Goal: Check status: Check status

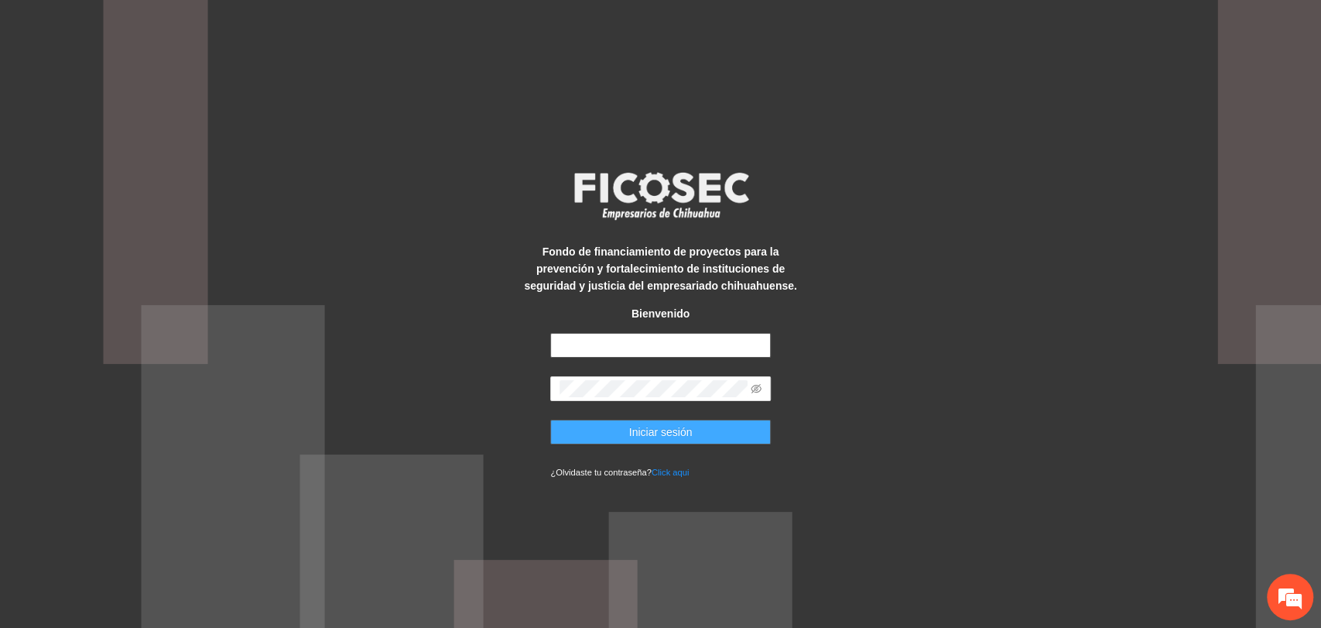
type input "**********"
click at [595, 431] on button "Iniciar sesión" at bounding box center [660, 432] width 221 height 25
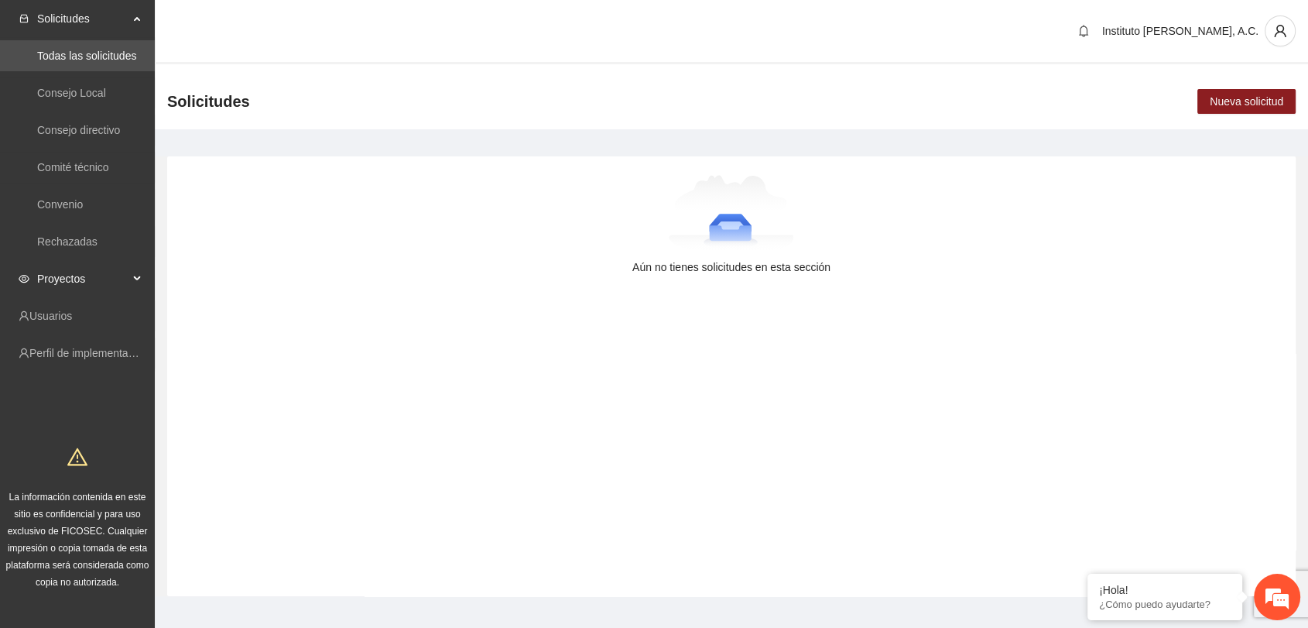
click at [77, 279] on span "Proyectos" at bounding box center [82, 278] width 91 height 31
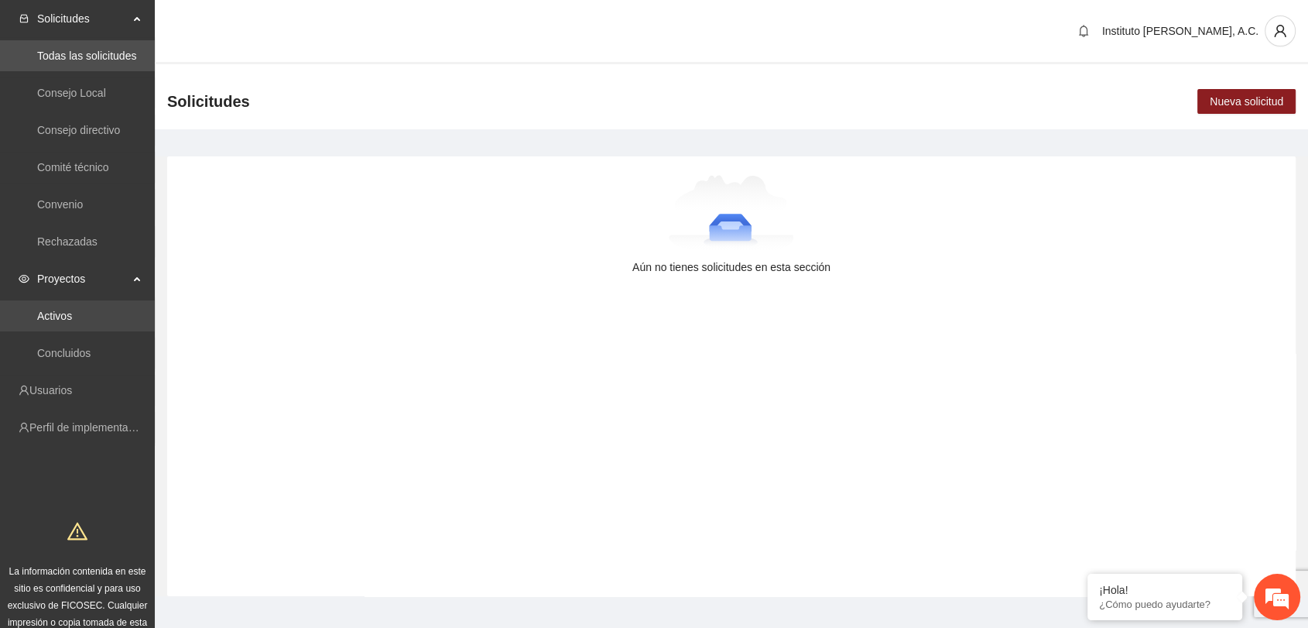
click at [72, 314] on link "Activos" at bounding box center [54, 316] width 35 height 12
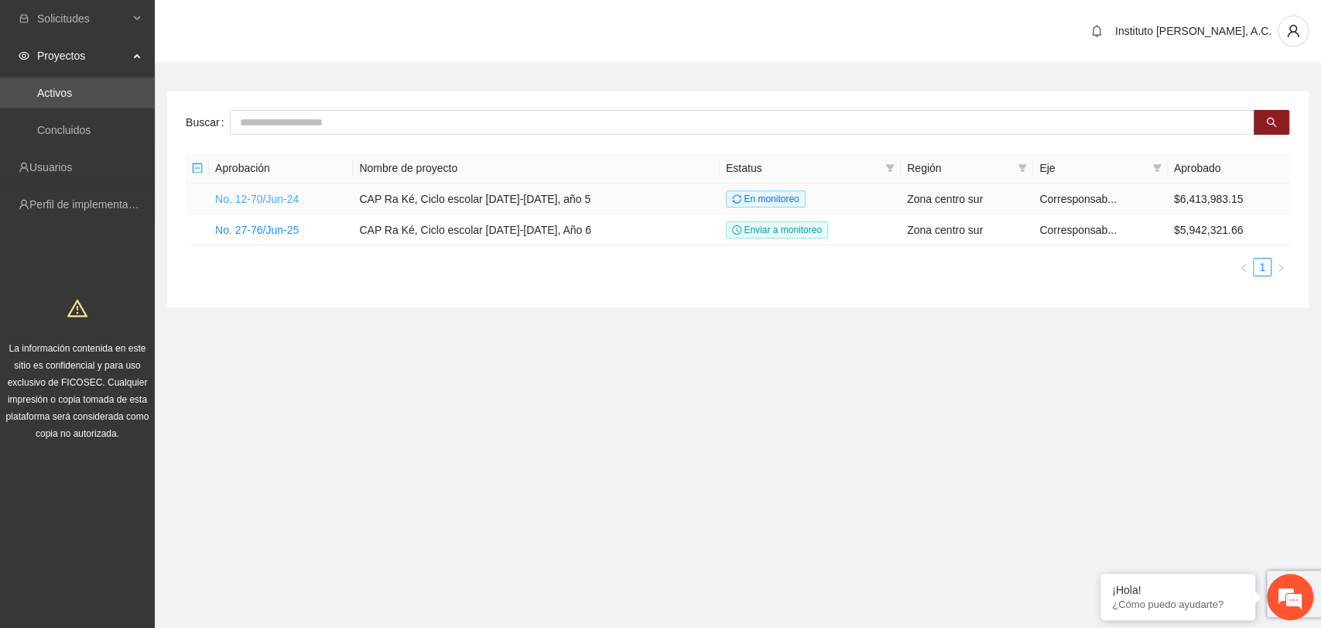
click at [276, 193] on link "No. 12-70/Jun-24" at bounding box center [257, 199] width 84 height 12
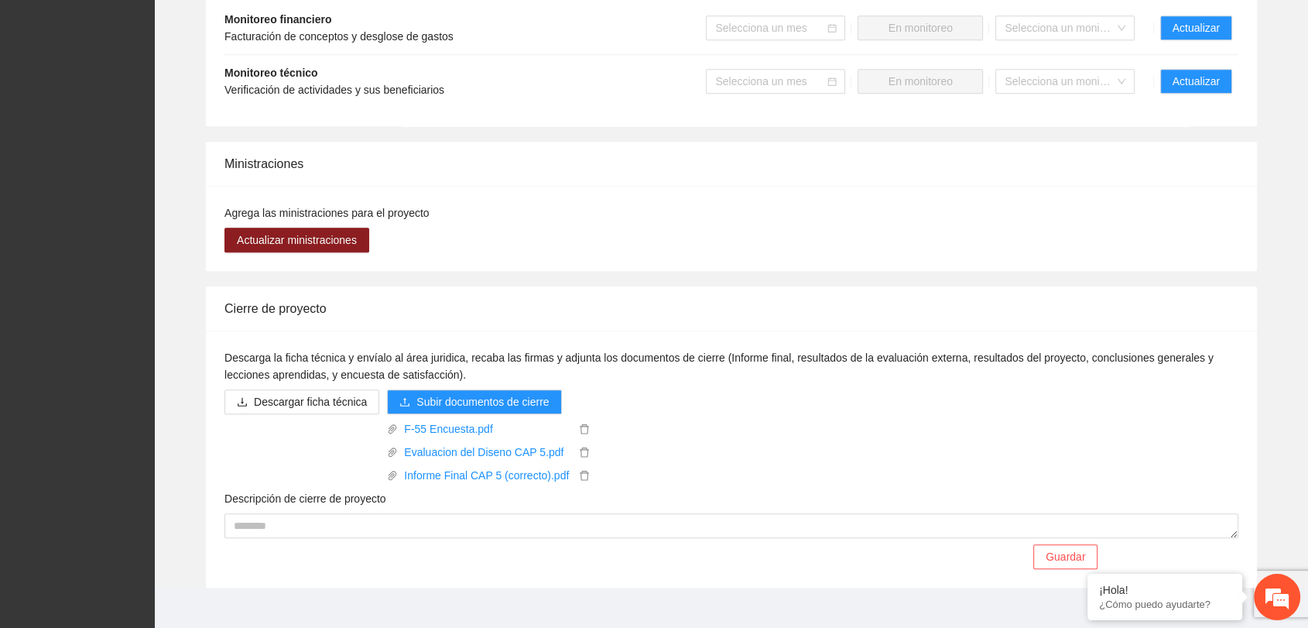
scroll to position [1447, 0]
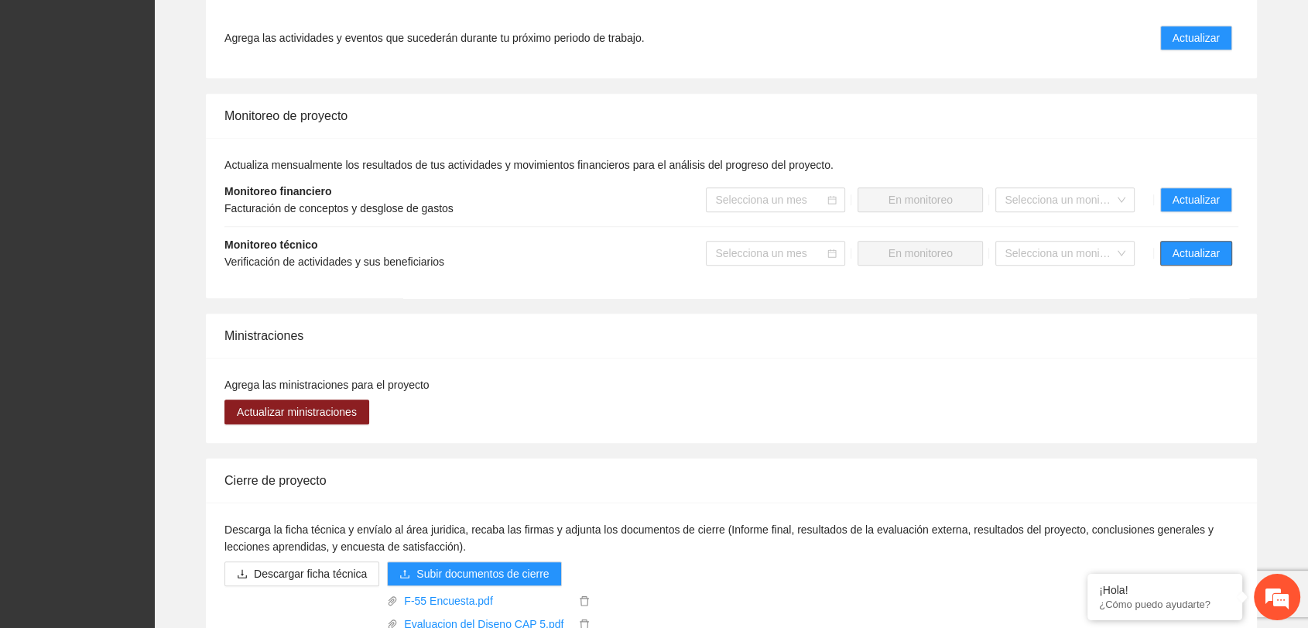
click at [1181, 245] on span "Actualizar" at bounding box center [1196, 253] width 47 height 17
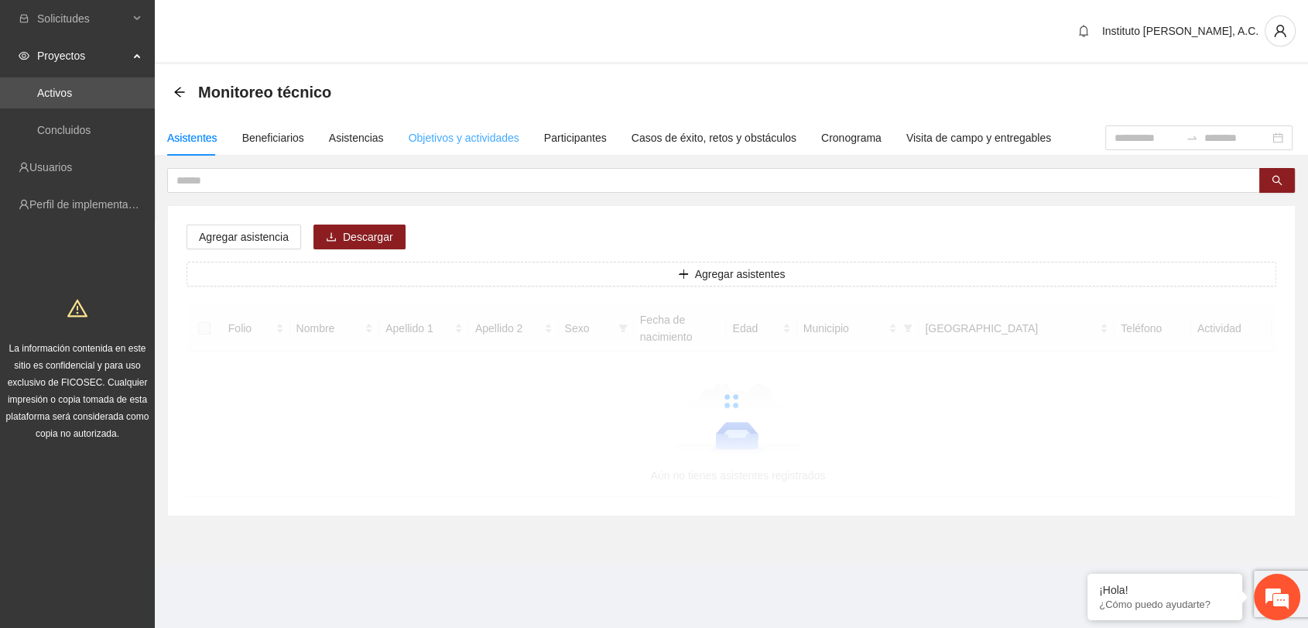
click at [483, 126] on div "Objetivos y actividades" at bounding box center [464, 138] width 111 height 36
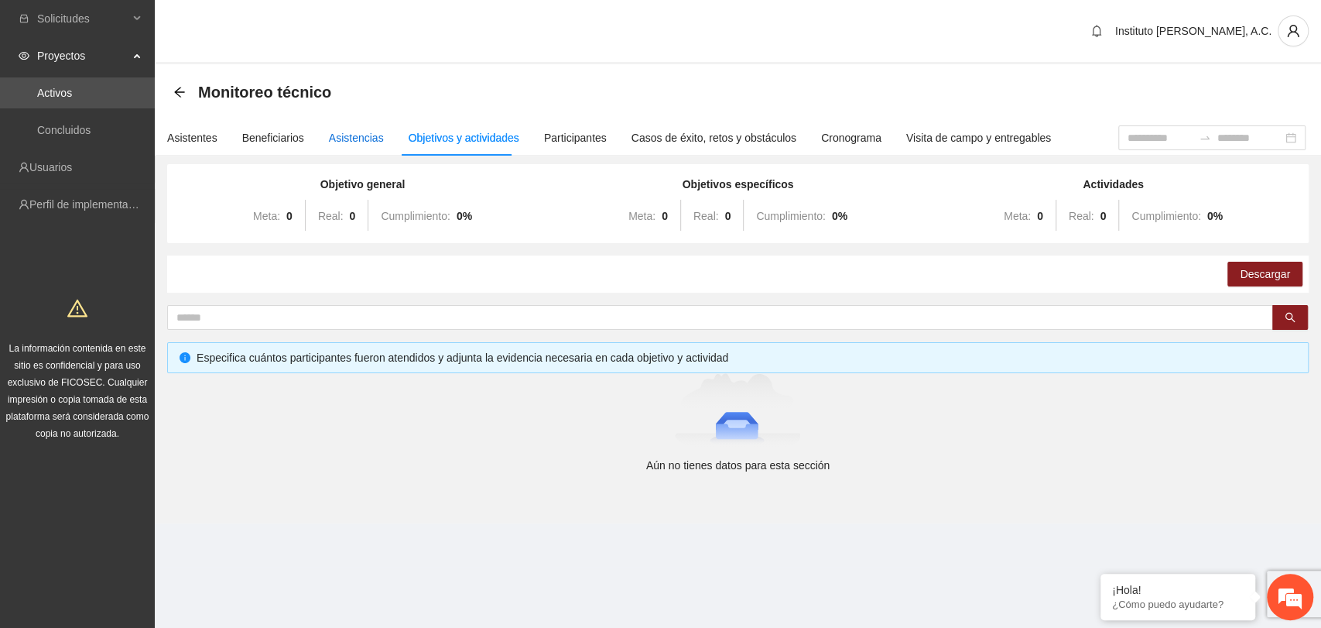
click at [354, 134] on div "Asistencias" at bounding box center [356, 137] width 55 height 17
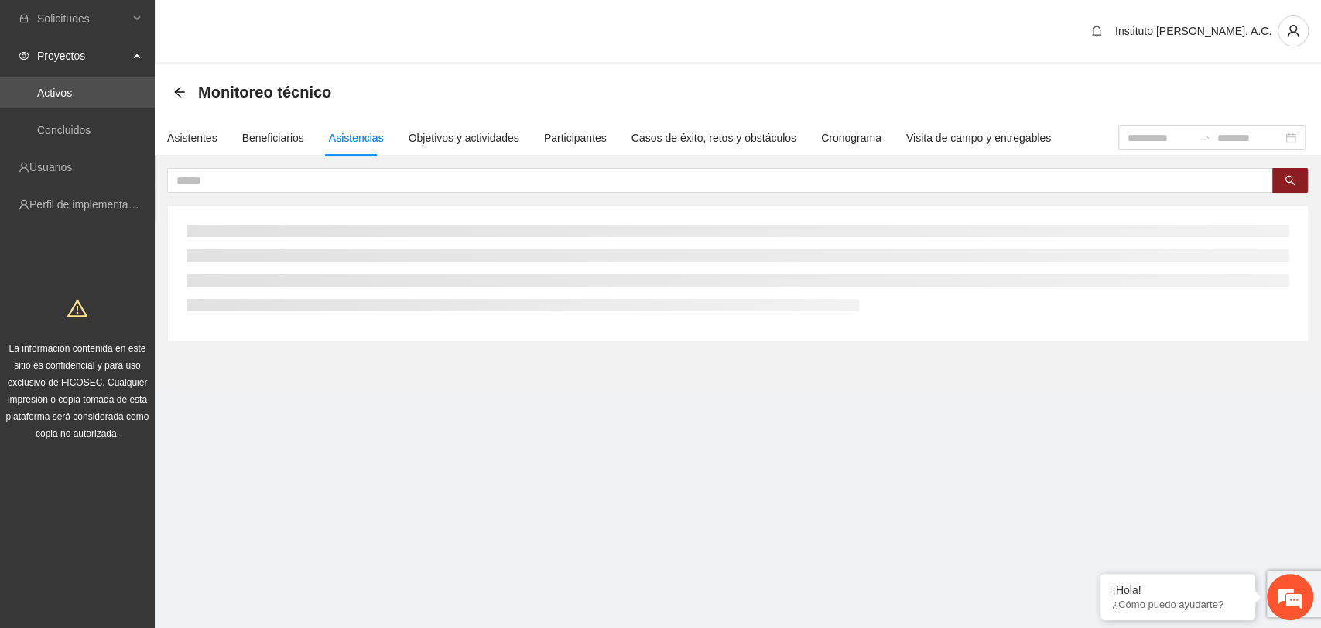
click at [397, 135] on div "Asistentes Beneficiarios Asistencias Objetivos y actividades Participantes Caso…" at bounding box center [603, 138] width 896 height 36
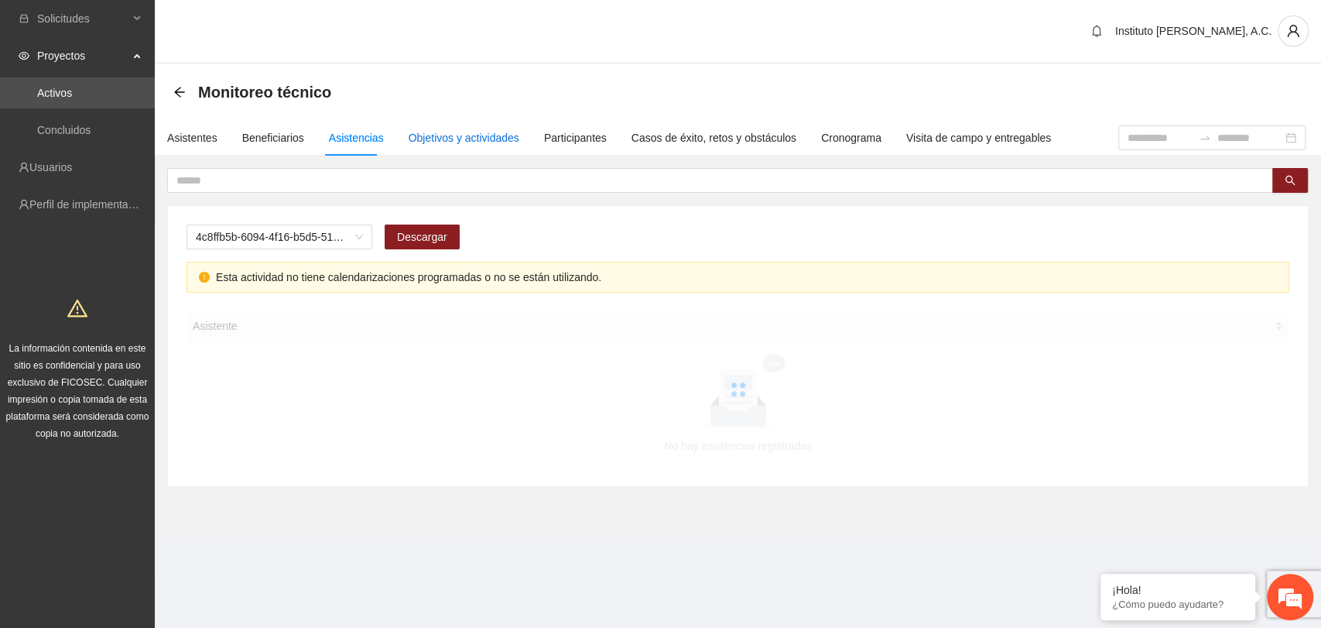
click at [409, 138] on div "Objetivos y actividades" at bounding box center [464, 137] width 111 height 17
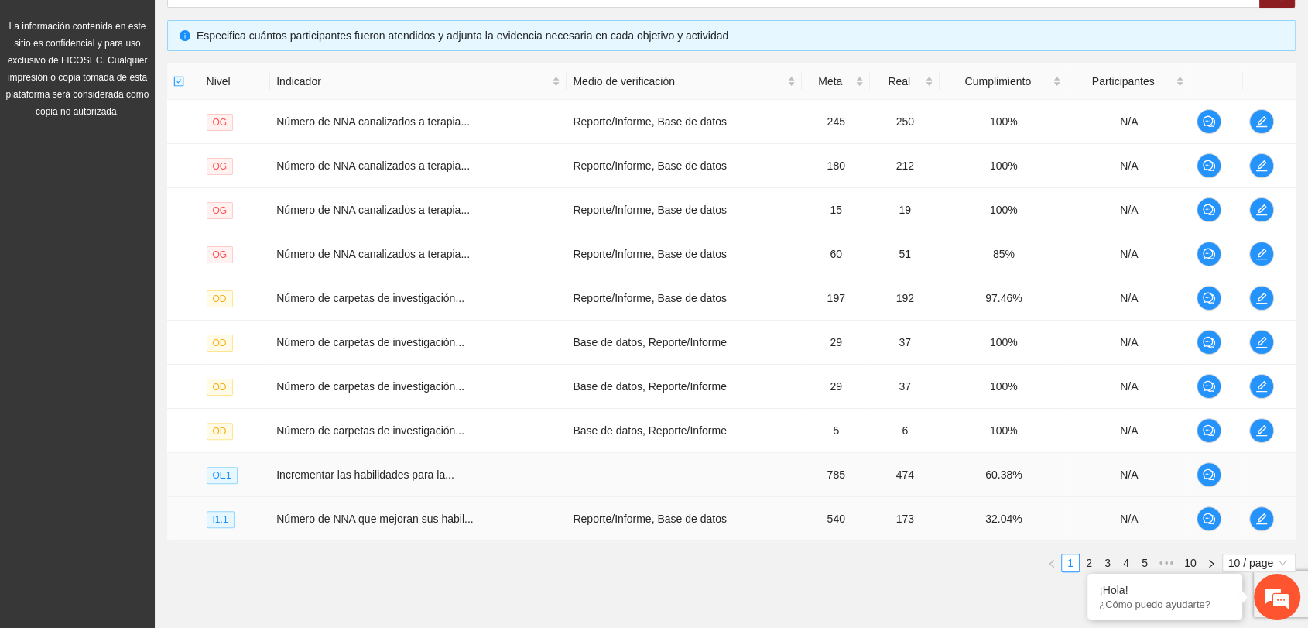
scroll to position [382, 0]
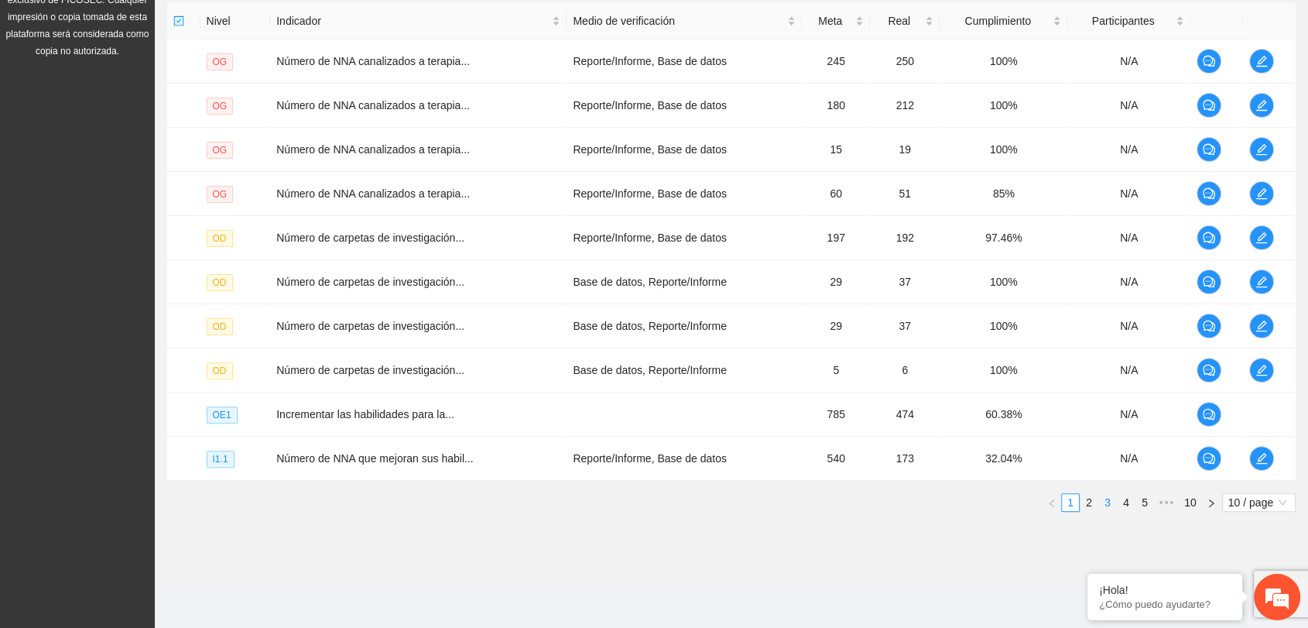
click at [1110, 502] on link "3" at bounding box center [1107, 502] width 17 height 17
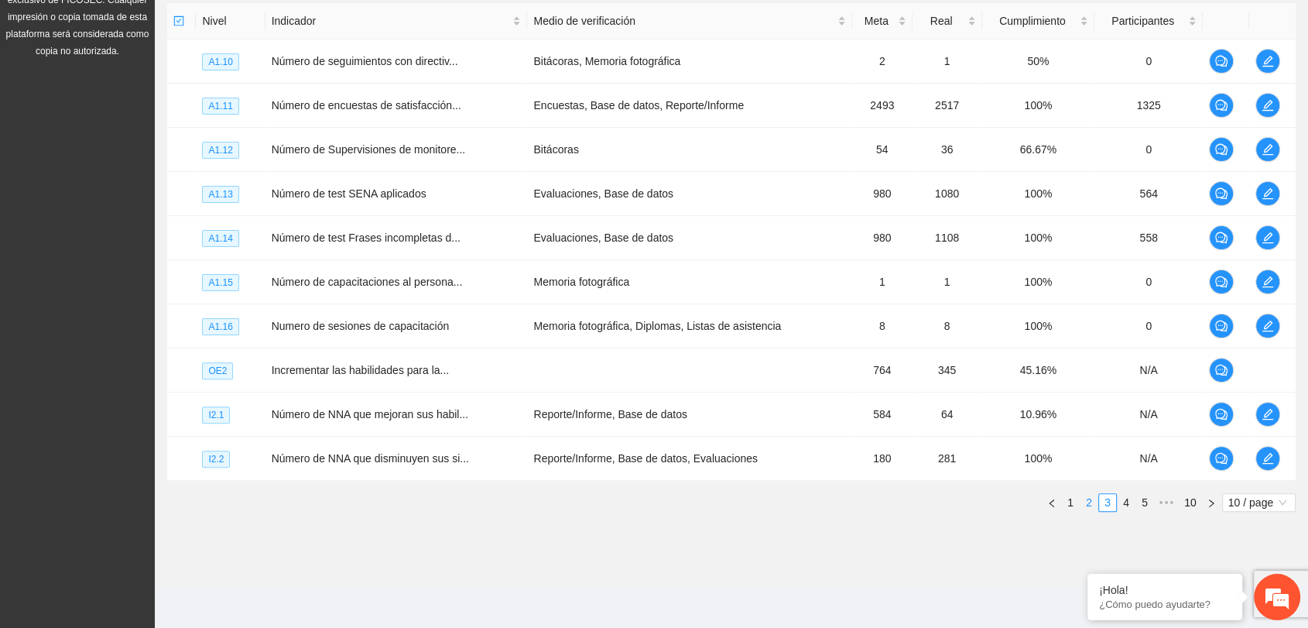
click at [1084, 500] on link "2" at bounding box center [1089, 502] width 17 height 17
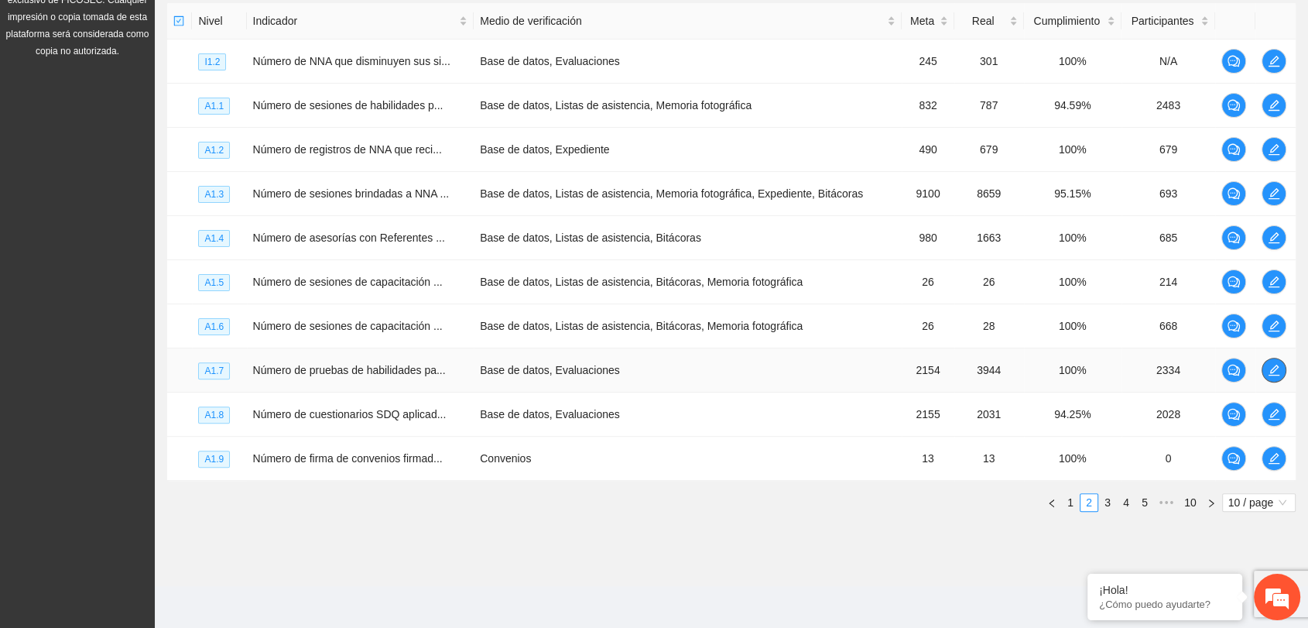
click at [1265, 366] on span "edit" at bounding box center [1274, 370] width 23 height 12
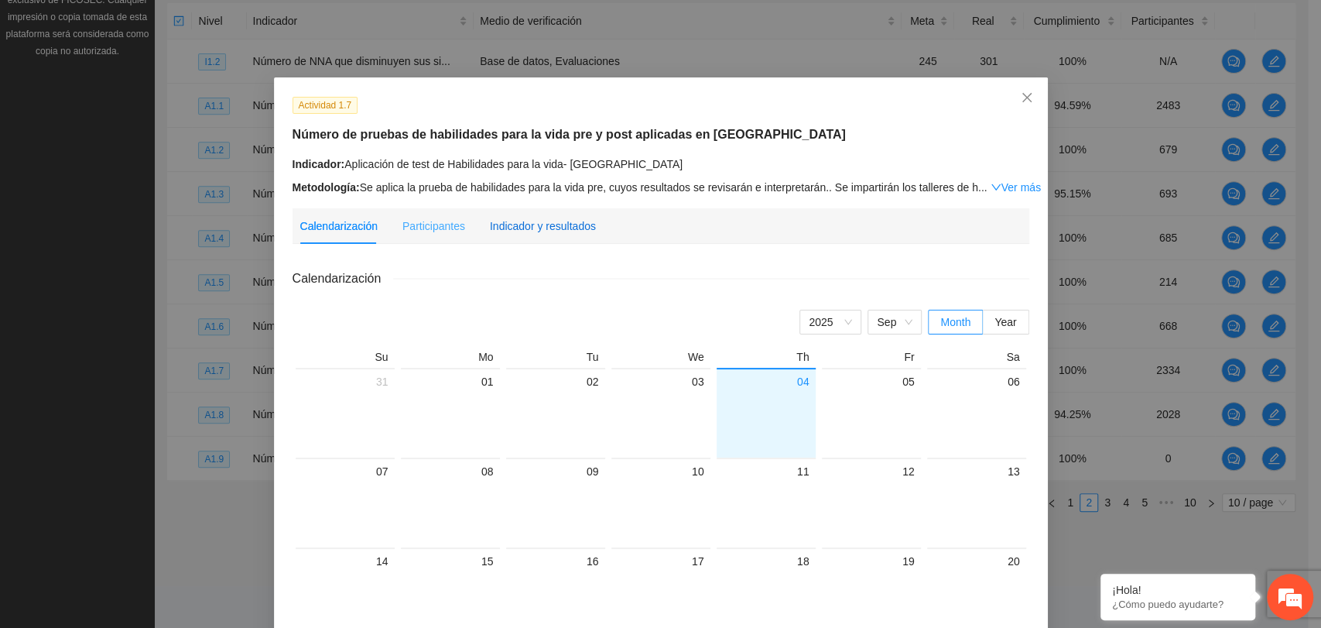
click at [580, 224] on div "Indicador y resultados" at bounding box center [543, 226] width 106 height 17
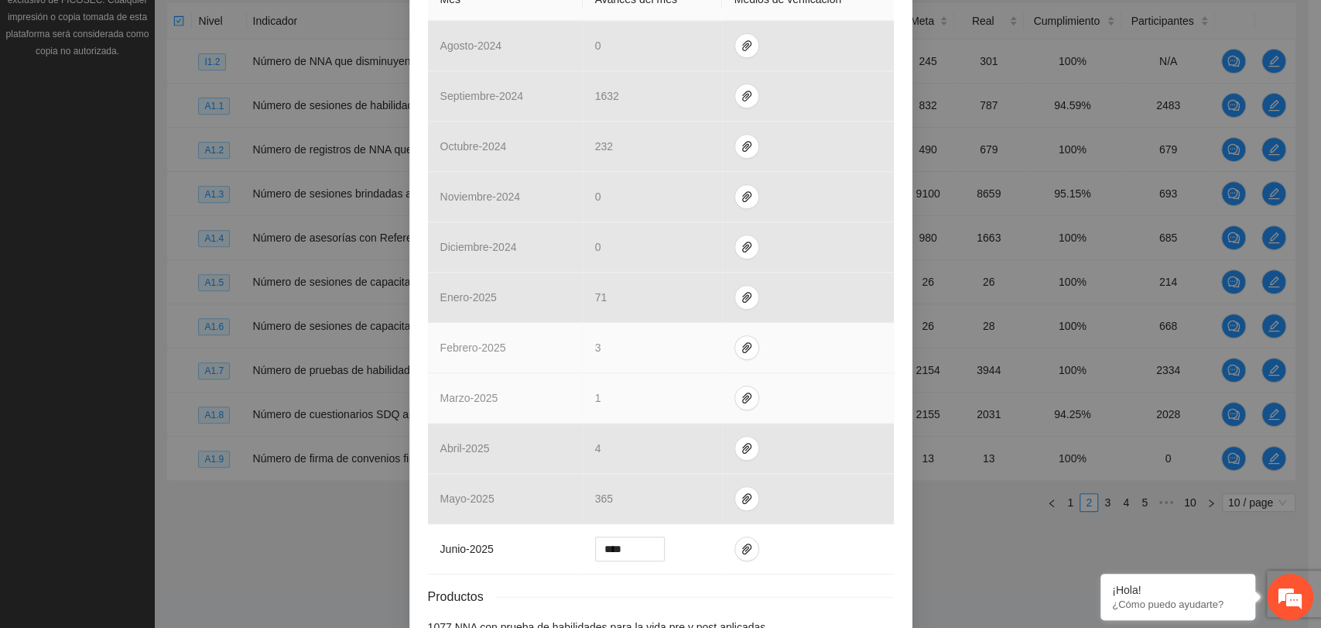
scroll to position [478, 0]
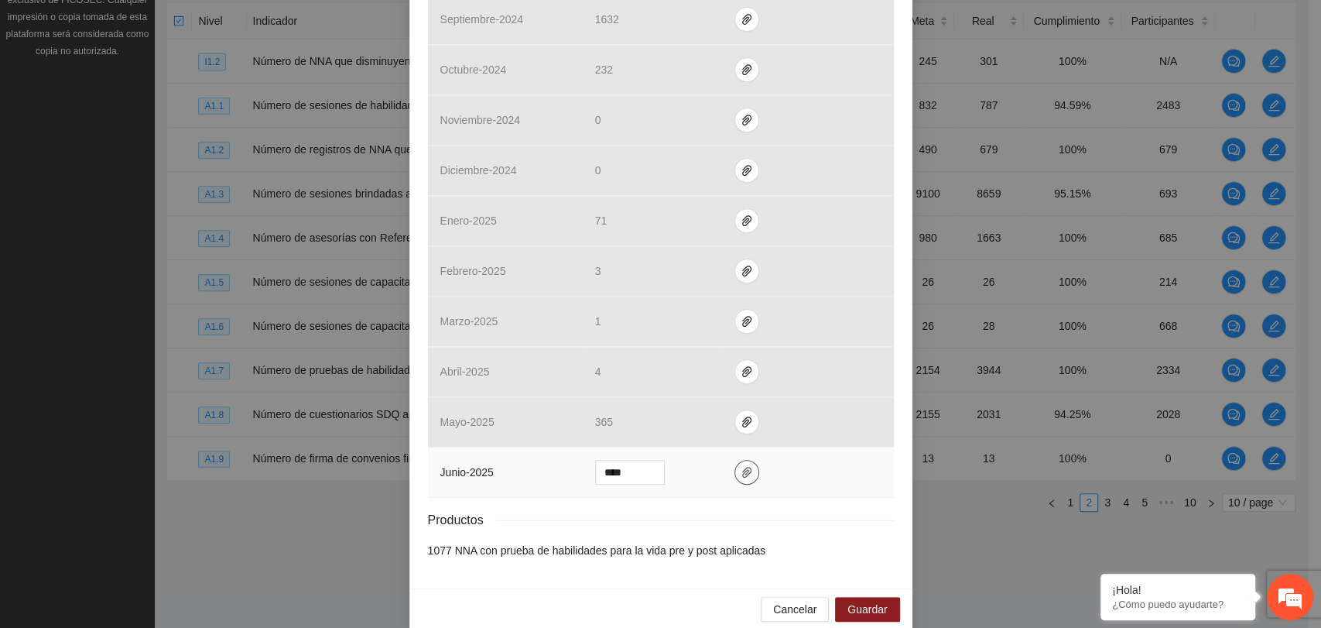
click at [742, 466] on icon "paper-clip" at bounding box center [747, 472] width 12 height 12
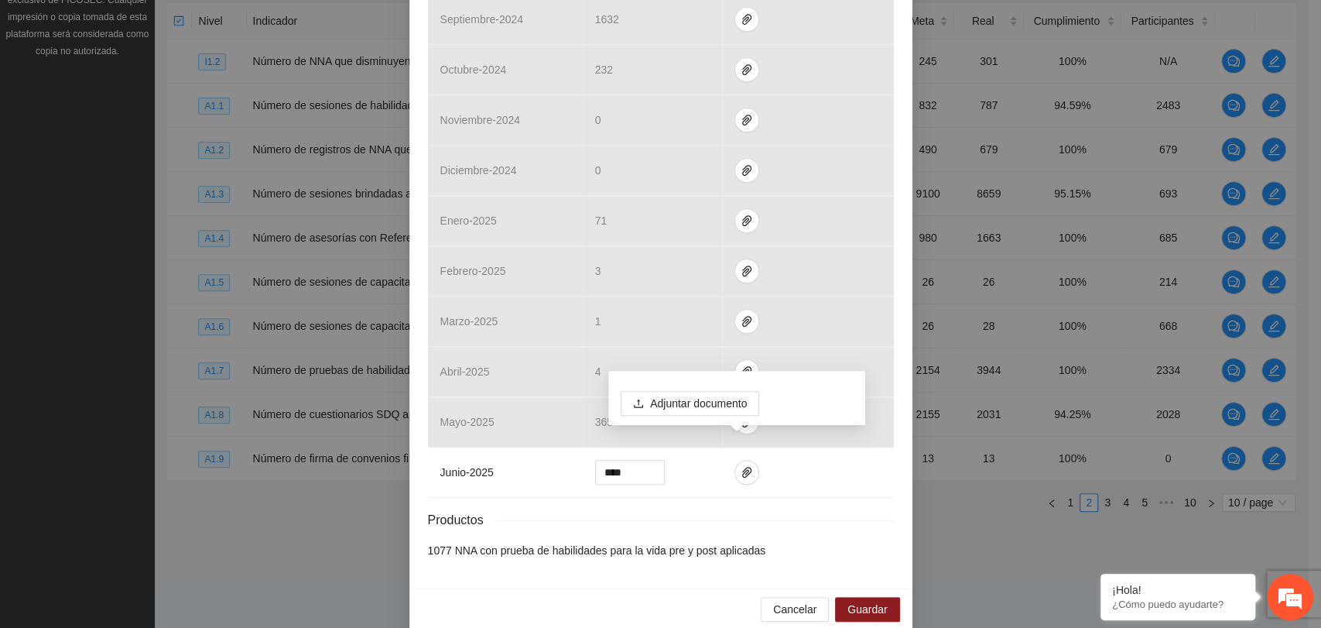
click at [668, 510] on div "Productos" at bounding box center [661, 519] width 466 height 19
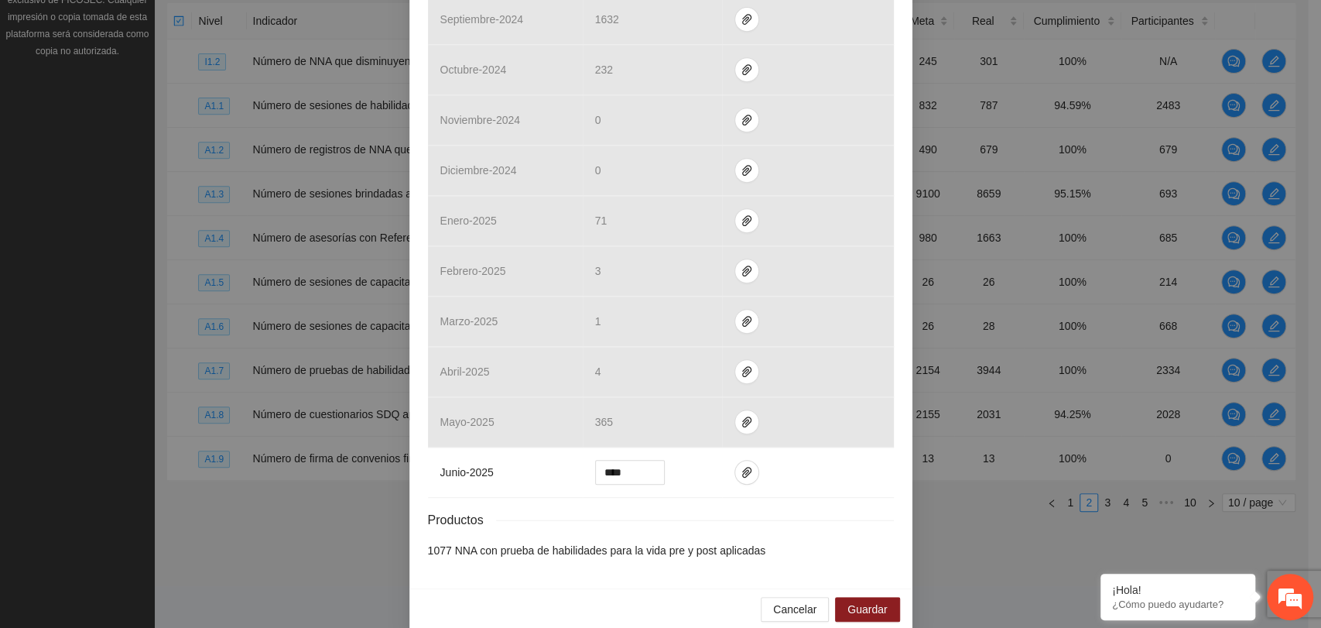
click at [728, 510] on div "Productos" at bounding box center [661, 519] width 466 height 19
drag, startPoint x: 765, startPoint y: 587, endPoint x: 790, endPoint y: 554, distance: 42.0
click at [767, 597] on button "Cancelar" at bounding box center [795, 609] width 68 height 25
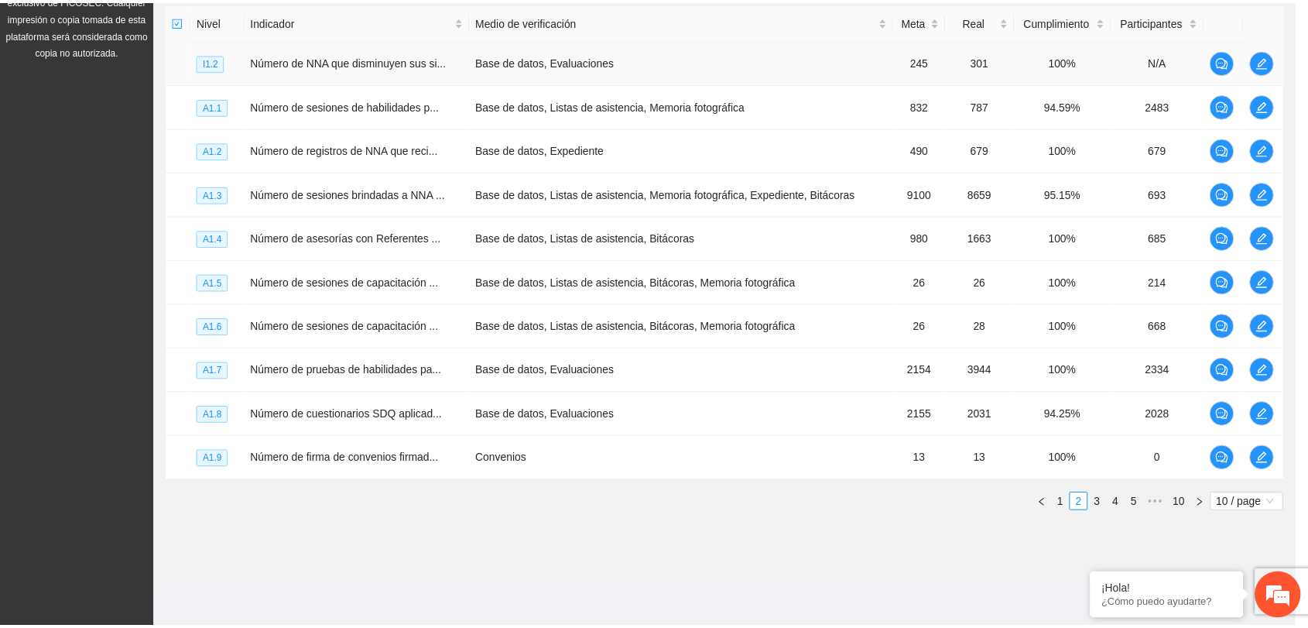
scroll to position [401, 0]
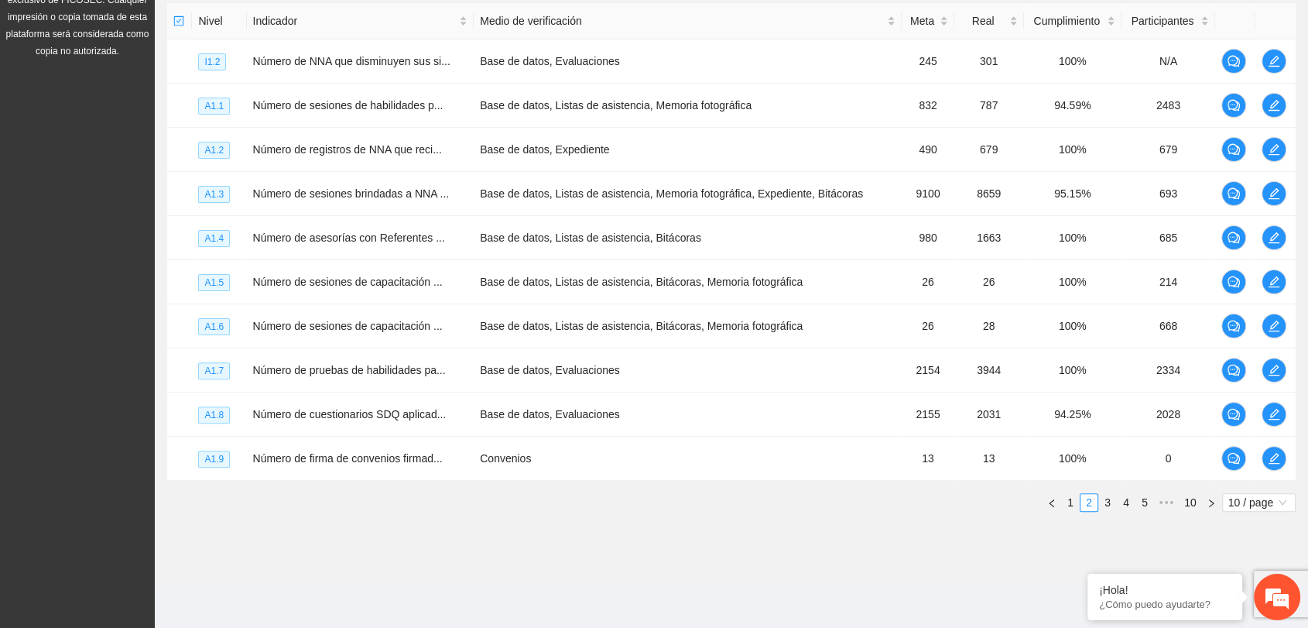
click at [426, 542] on section "Monitoreo técnico Asistentes Beneficiarios Asistencias Objetivos y actividades …" at bounding box center [731, 134] width 1153 height 904
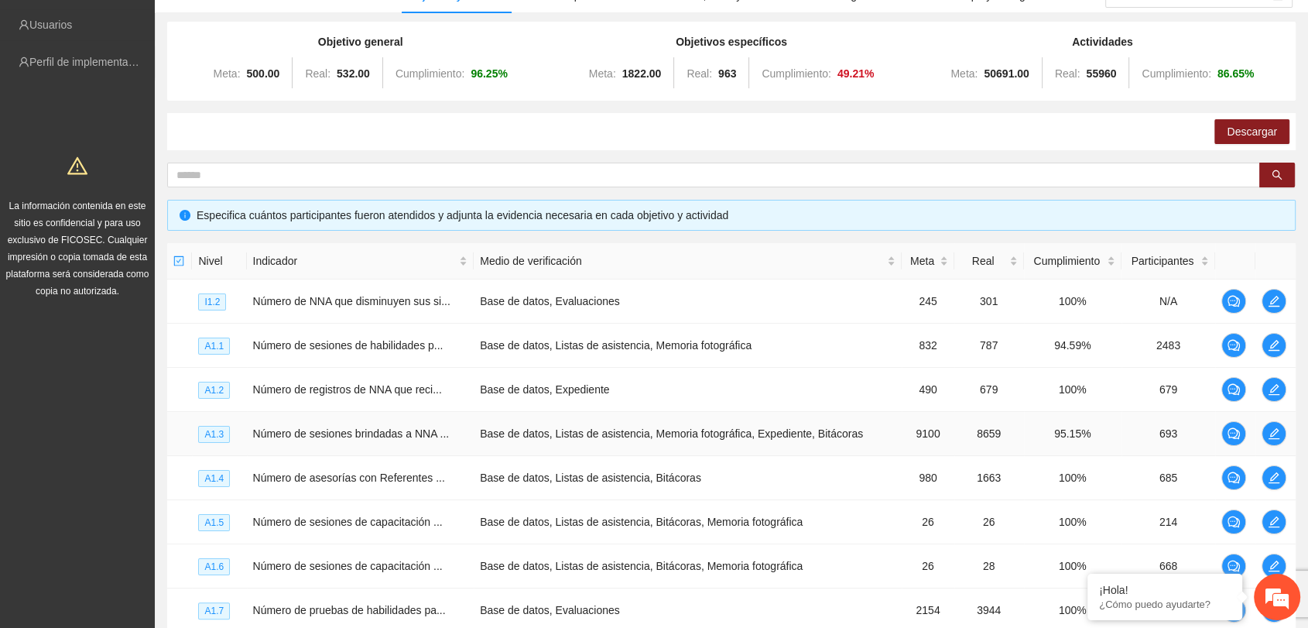
scroll to position [0, 0]
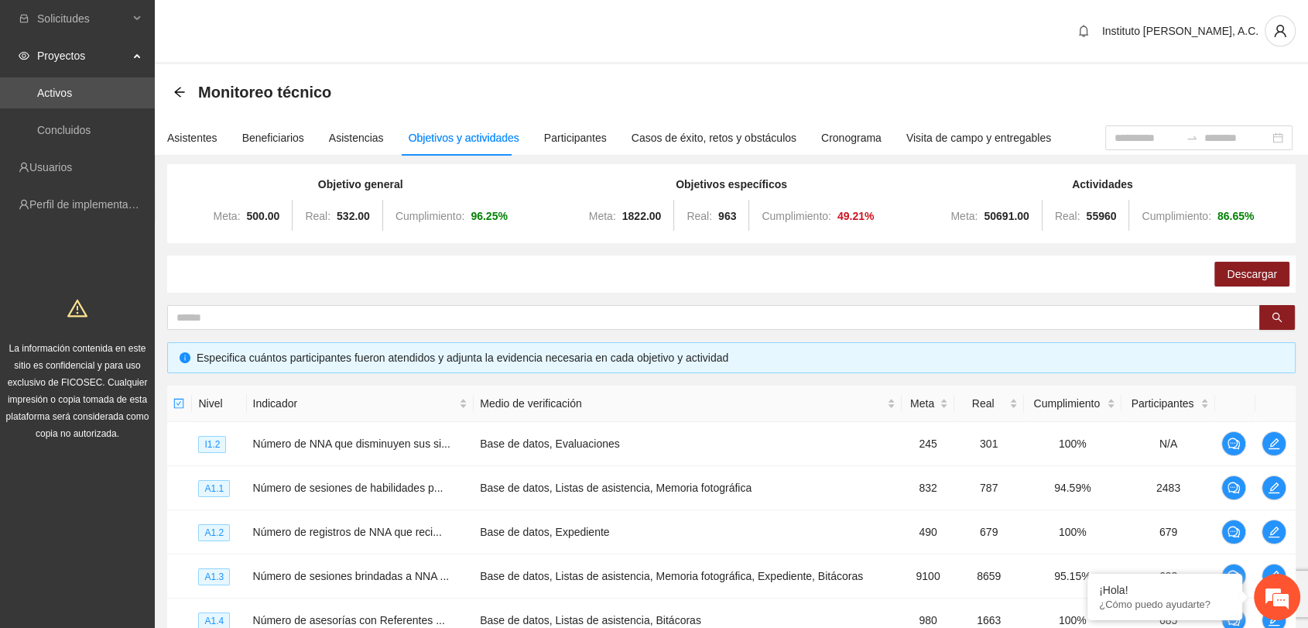
click at [174, 101] on div "Monitoreo técnico" at bounding box center [256, 92] width 167 height 25
click at [72, 93] on link "Activos" at bounding box center [54, 93] width 35 height 12
click at [132, 62] on div "Proyectos" at bounding box center [77, 55] width 155 height 31
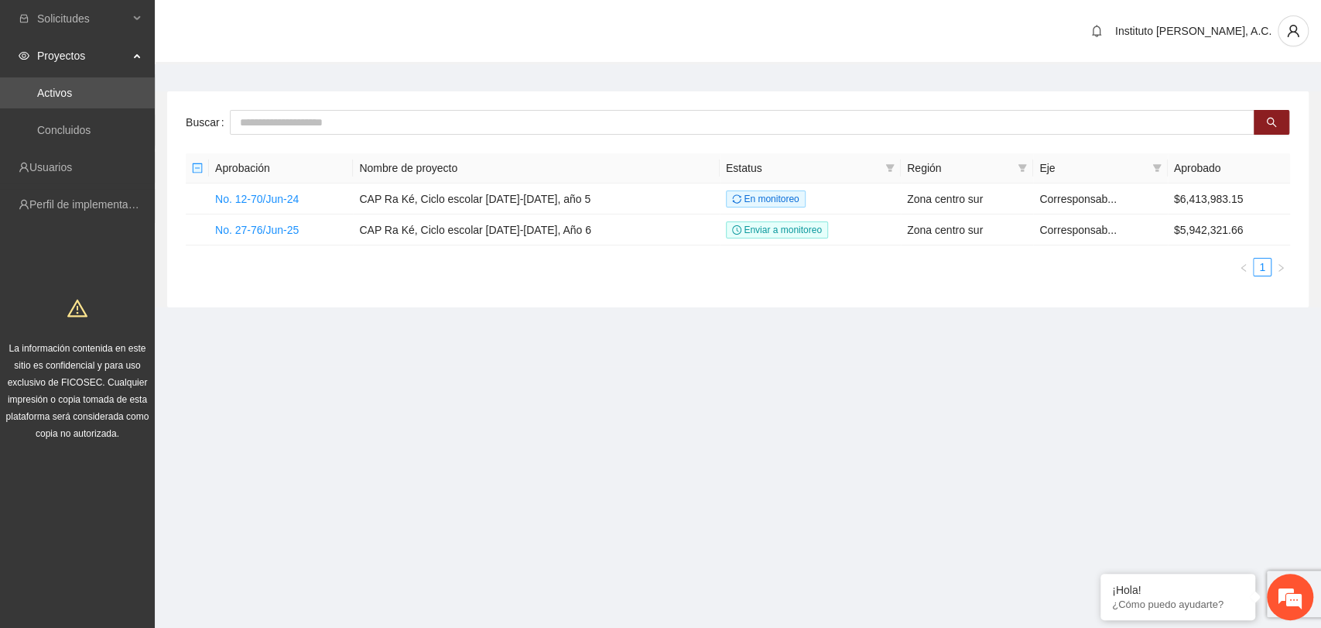
drag, startPoint x: 87, startPoint y: 57, endPoint x: 89, endPoint y: 0, distance: 57.3
click at [87, 57] on span "Proyectos" at bounding box center [82, 55] width 91 height 31
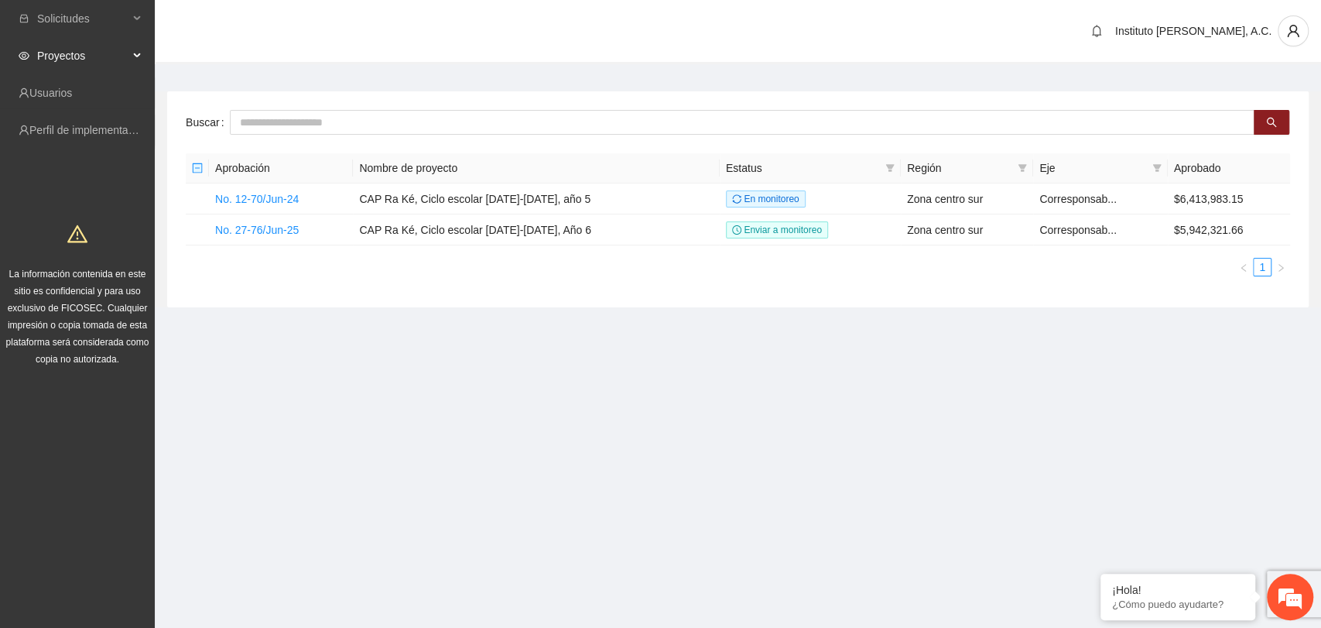
click at [540, 338] on section "Instituto Ra Ké, A.C. Buscar Aprobación Nombre de proyecto Estatus Región Eje A…" at bounding box center [738, 183] width 1167 height 366
click at [276, 227] on link "No. 27-76/Jun-25" at bounding box center [257, 230] width 84 height 12
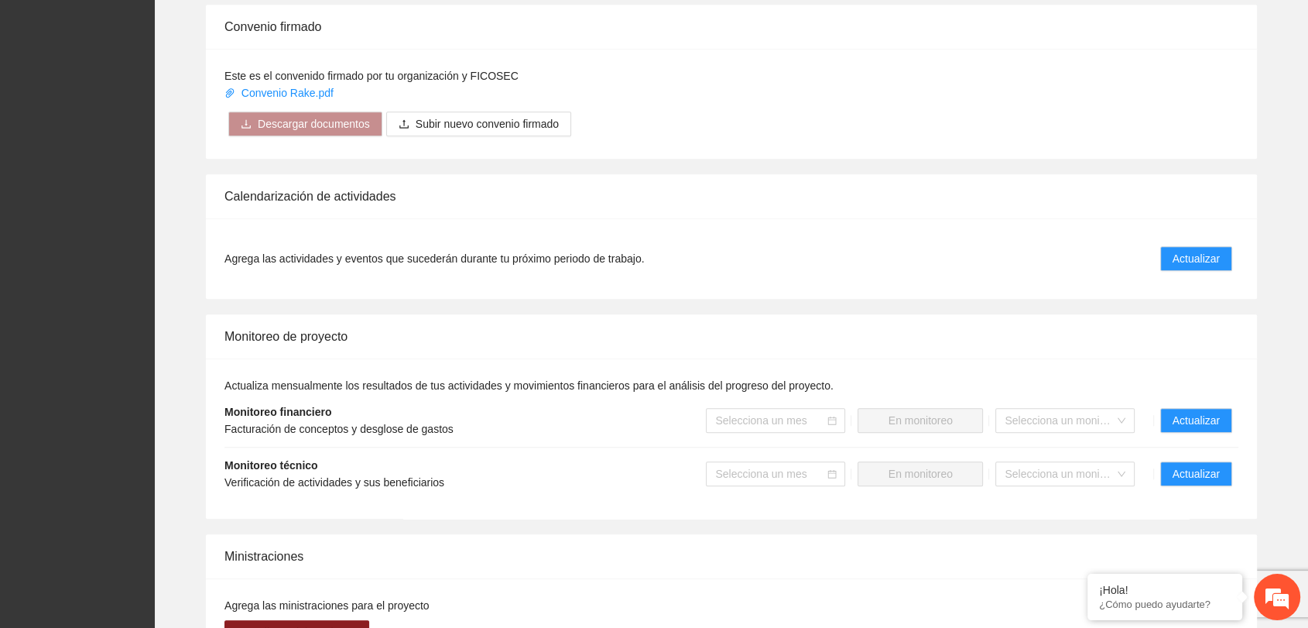
scroll to position [1359, 0]
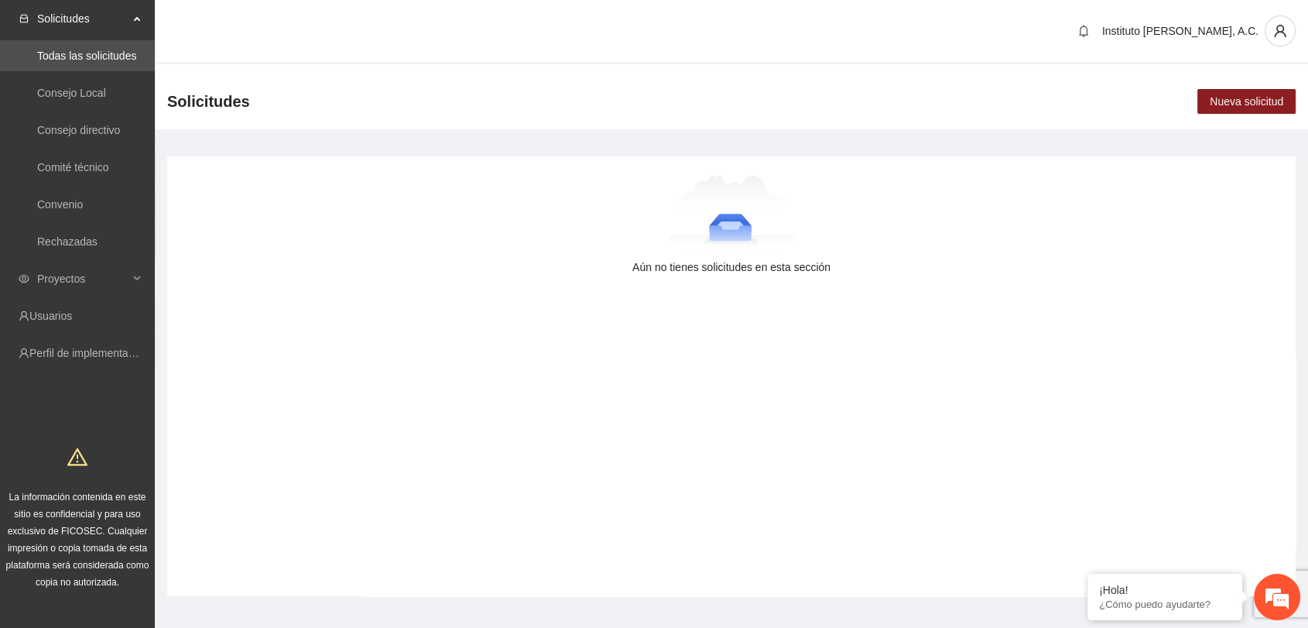
click at [328, 167] on div "Aún no tienes solicitudes en esta sección" at bounding box center [731, 376] width 1129 height 440
click at [77, 273] on span "Proyectos" at bounding box center [82, 278] width 91 height 31
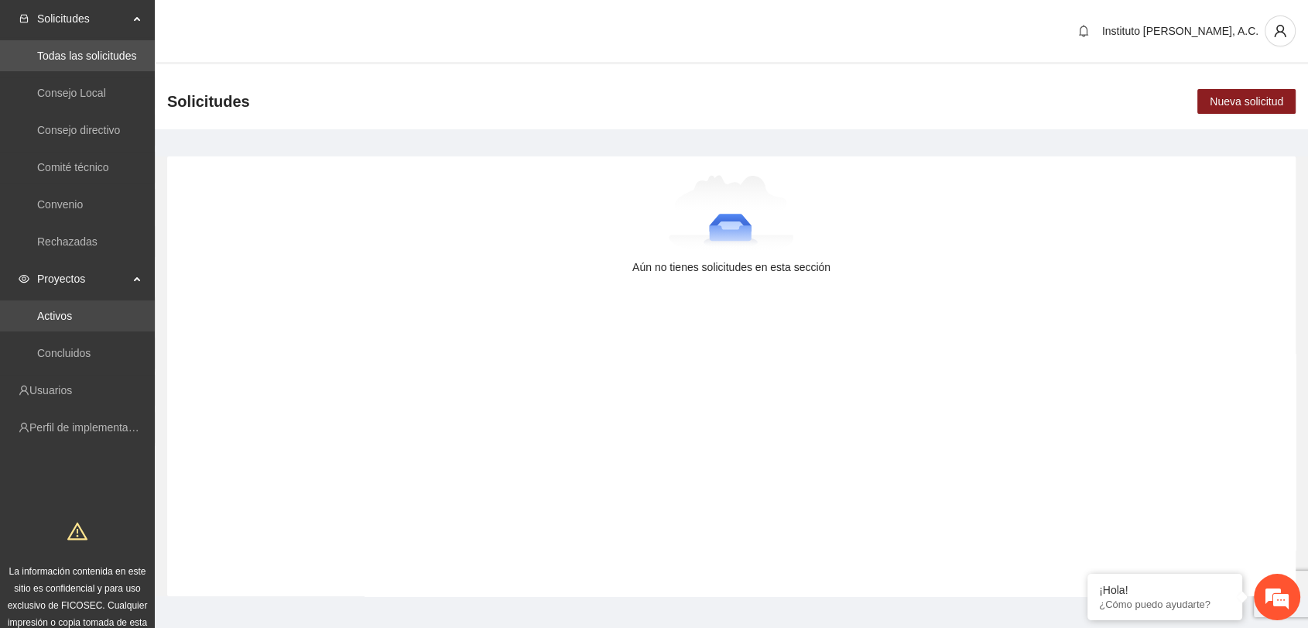
click at [68, 322] on link "Activos" at bounding box center [54, 316] width 35 height 12
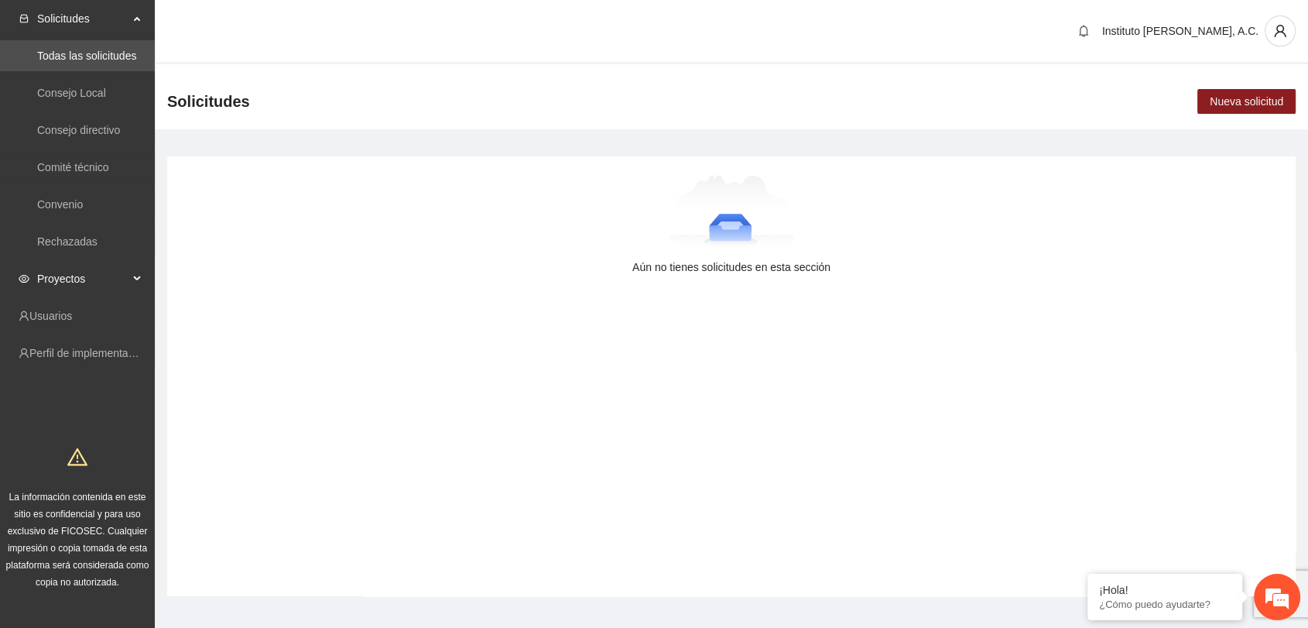
click at [82, 283] on span "Proyectos" at bounding box center [82, 278] width 91 height 31
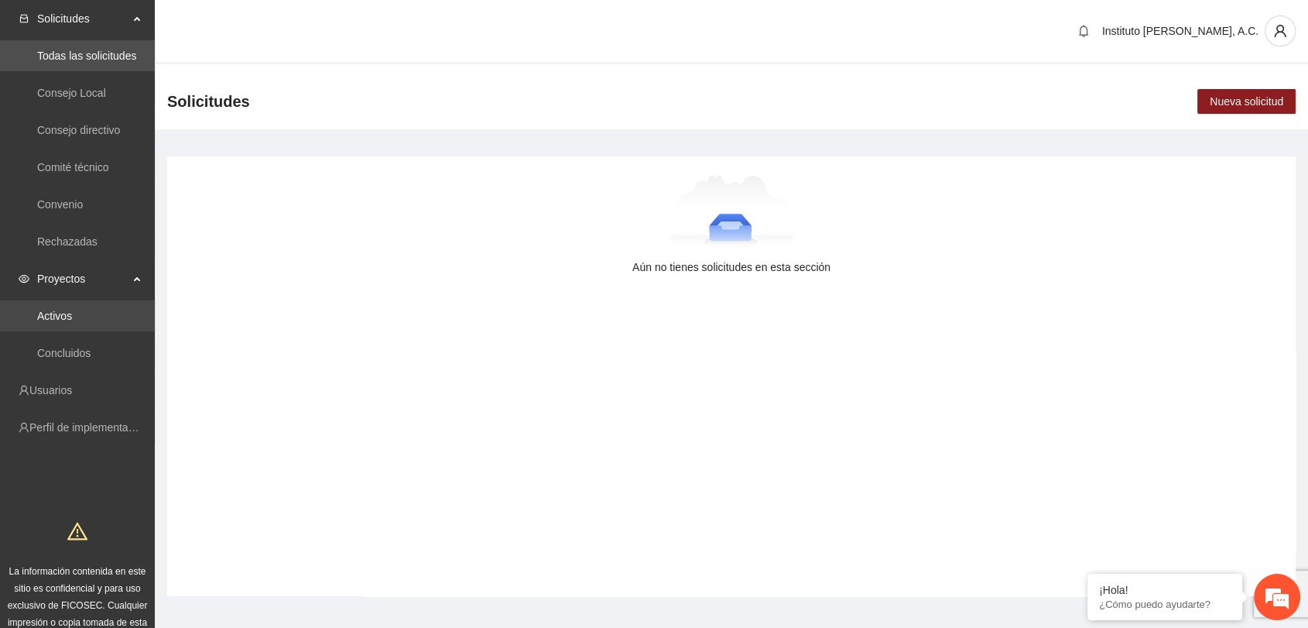
click at [69, 317] on link "Activos" at bounding box center [54, 316] width 35 height 12
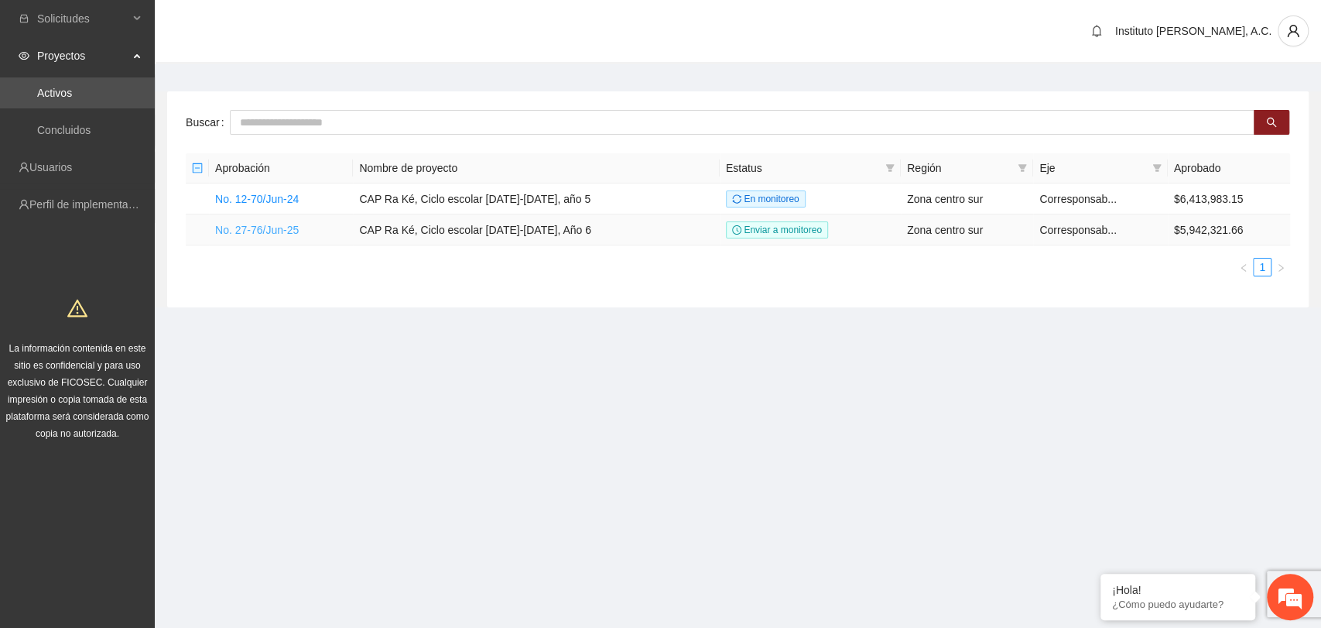
click at [274, 224] on link "No. 27-76/Jun-25" at bounding box center [257, 230] width 84 height 12
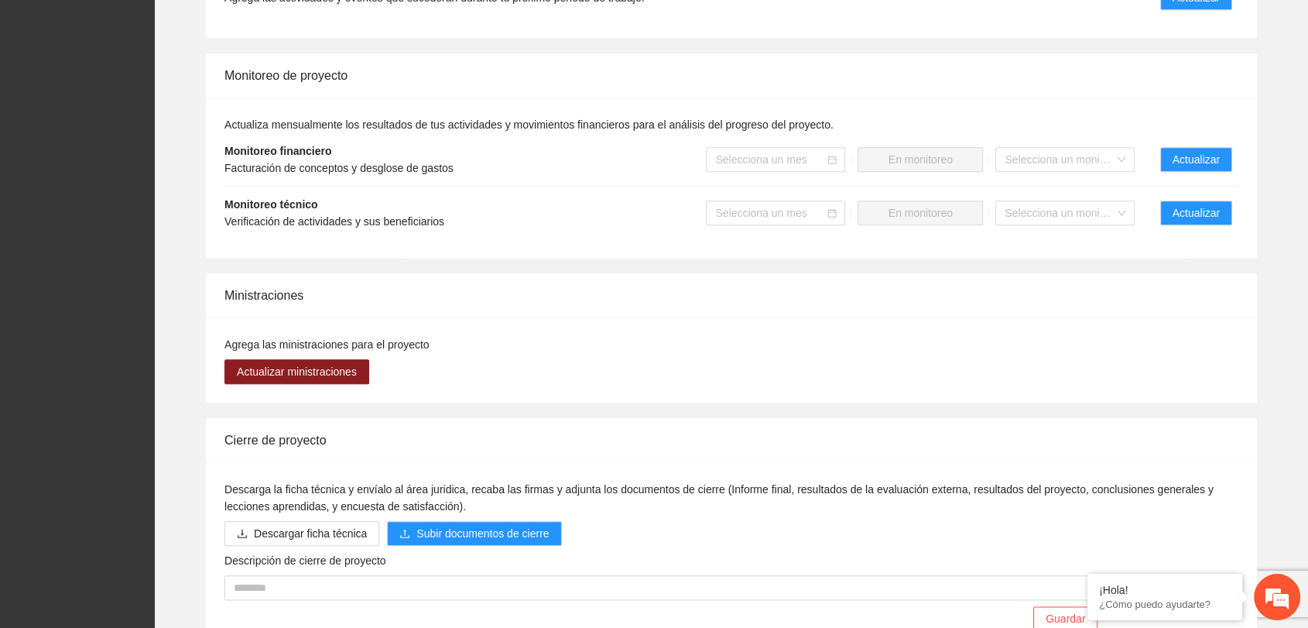
scroll to position [1445, 0]
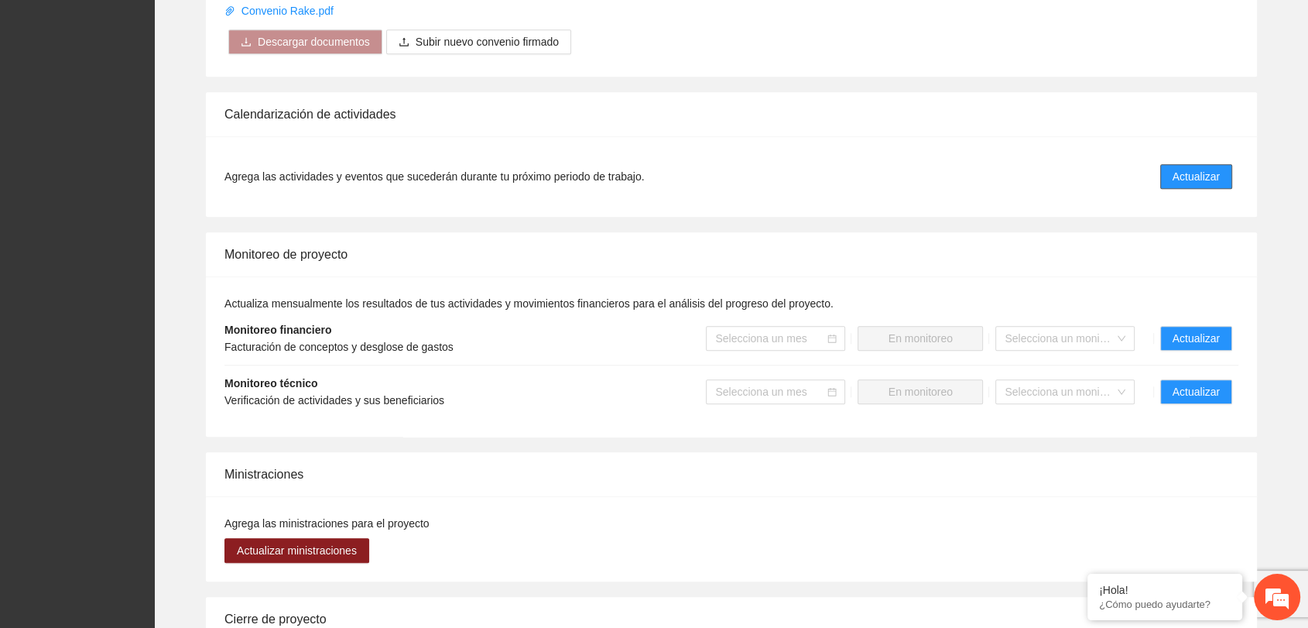
click at [1163, 177] on button "Actualizar" at bounding box center [1196, 176] width 72 height 25
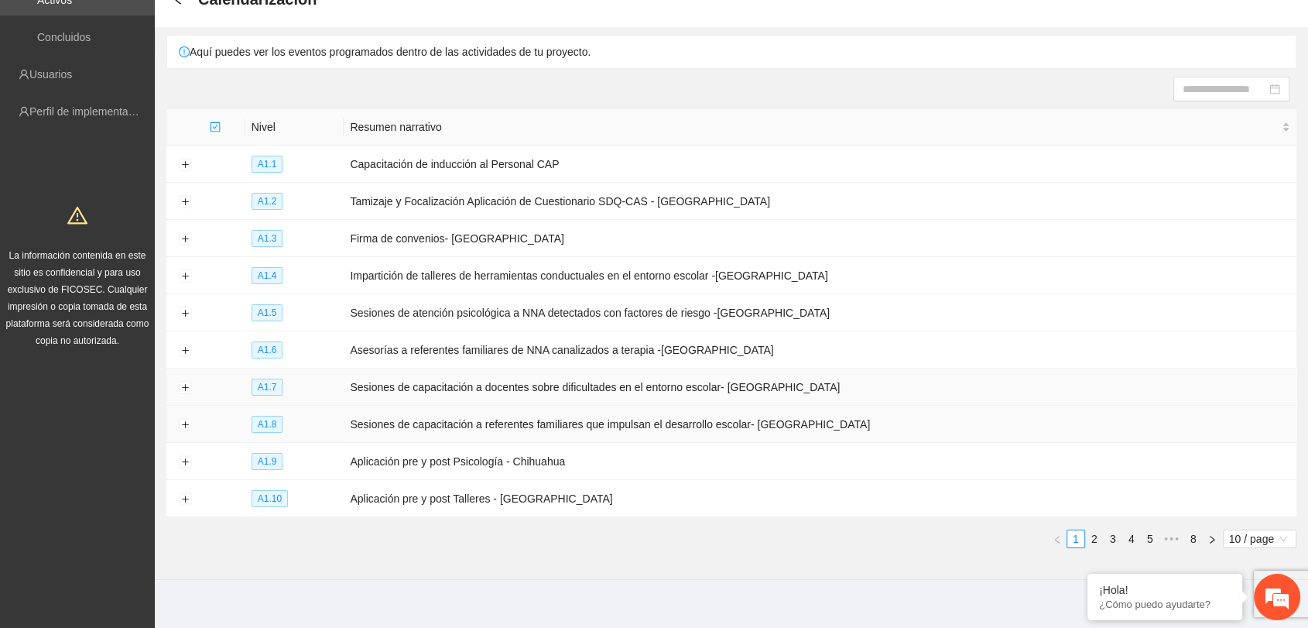
scroll to position [98, 0]
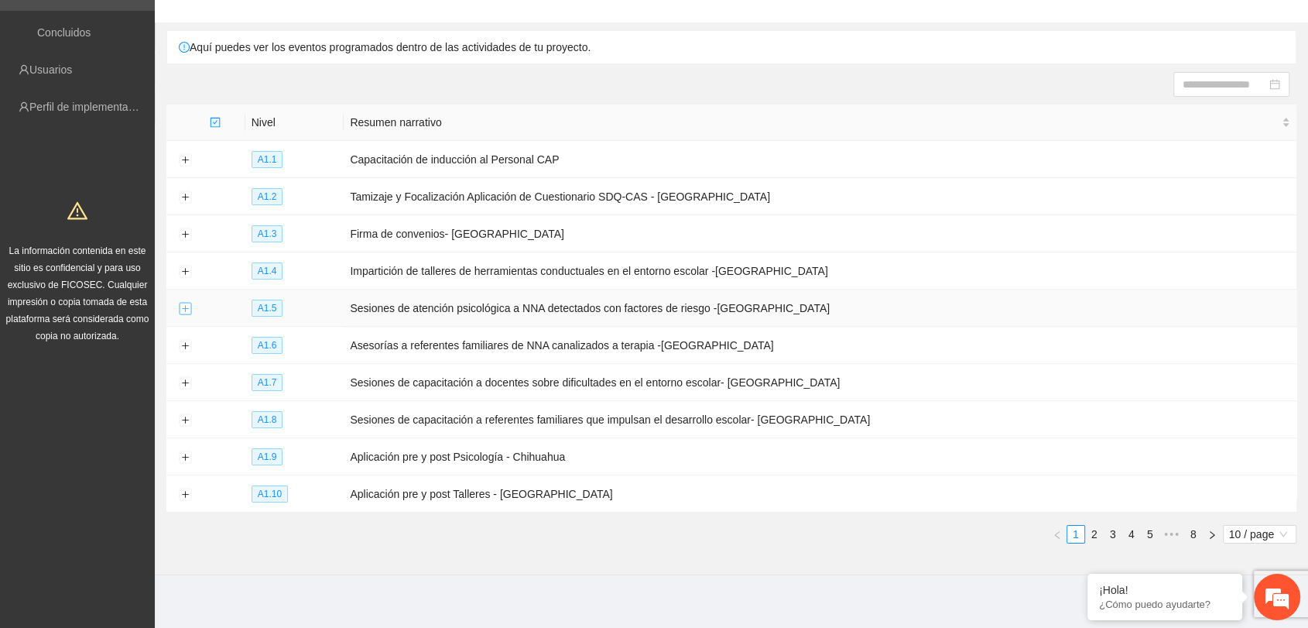
click at [183, 303] on button "Expand row" at bounding box center [185, 309] width 12 height 12
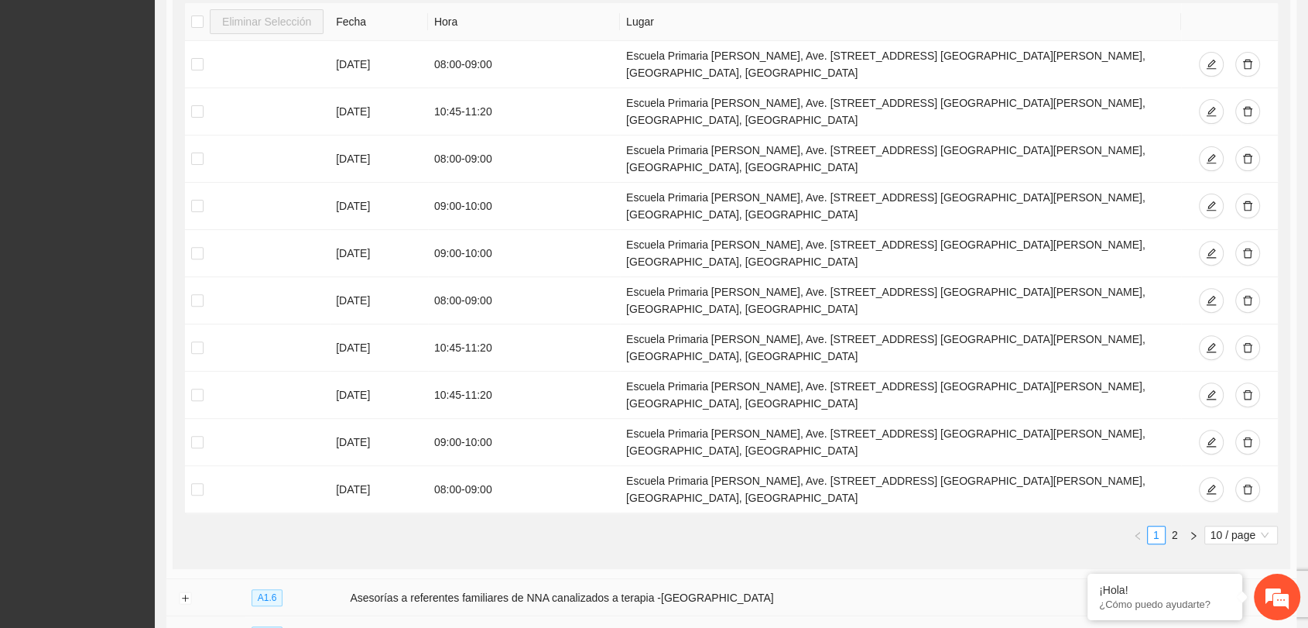
scroll to position [527, 0]
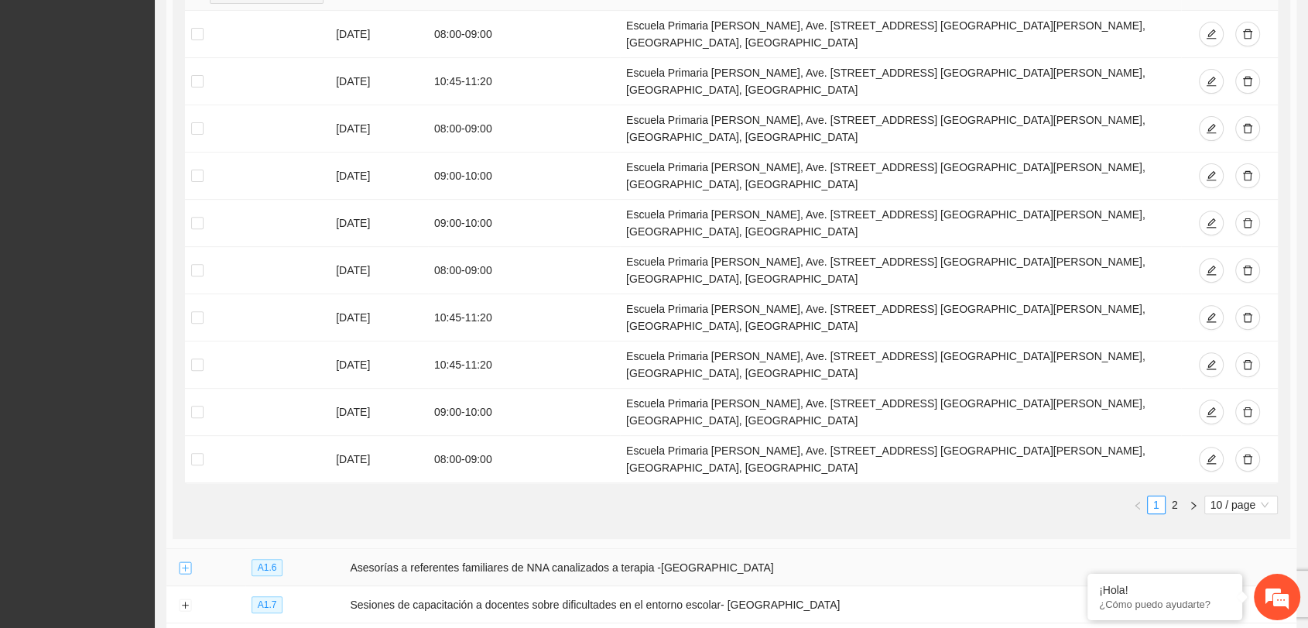
click at [182, 562] on button "Expand row" at bounding box center [185, 568] width 12 height 12
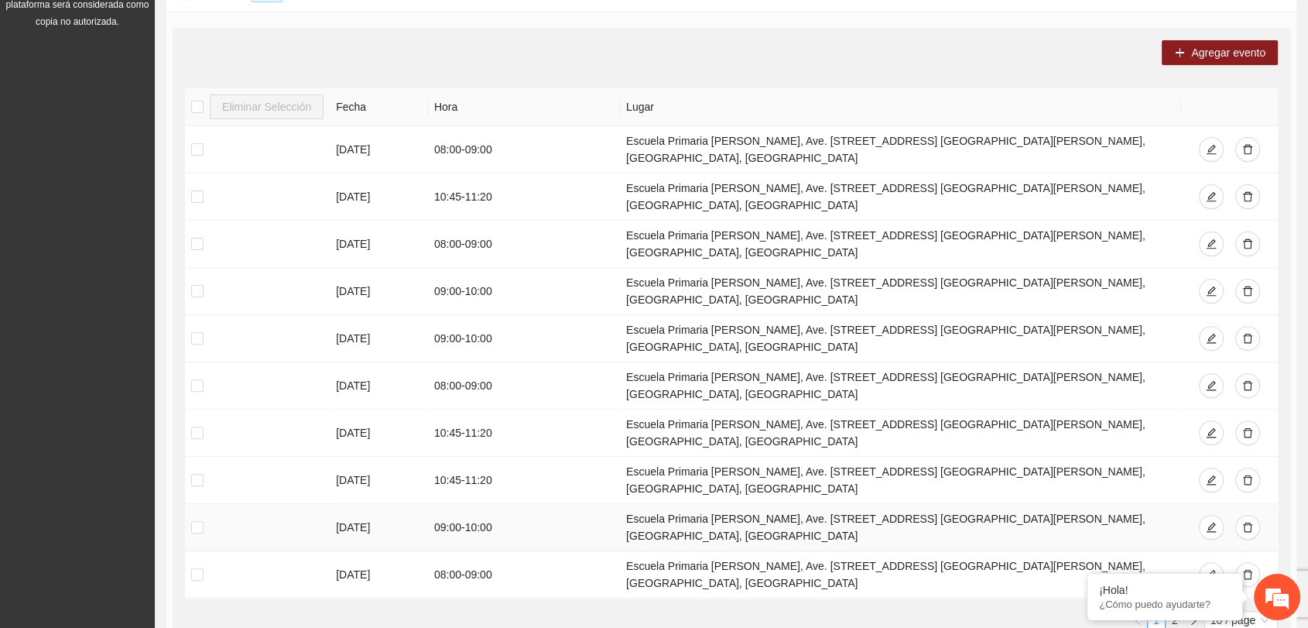
scroll to position [269, 0]
